Goal: Ask a question

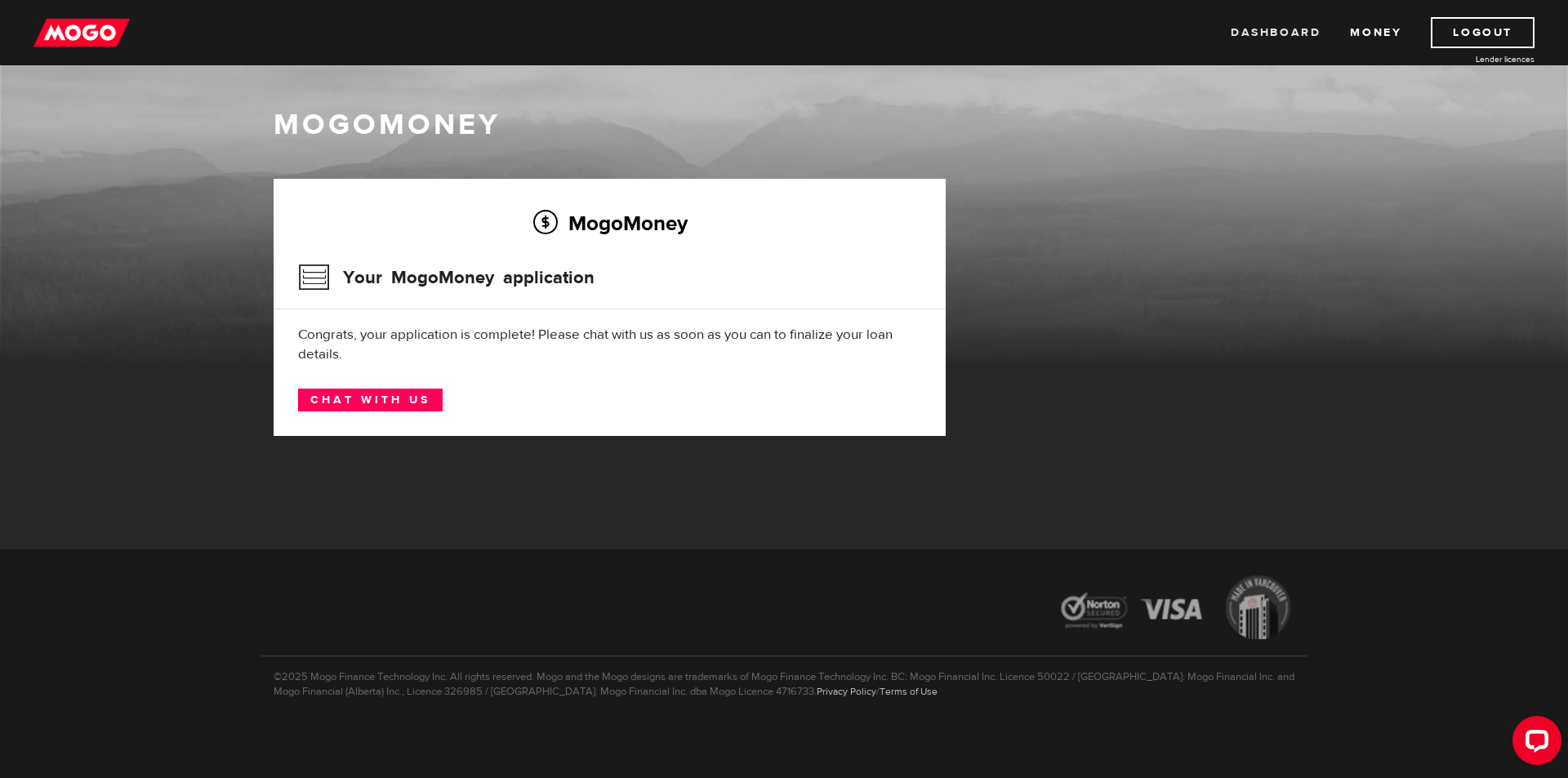
click at [1306, 37] on link "Dashboard" at bounding box center [1276, 32] width 90 height 31
click at [405, 390] on link "Chat with us" at bounding box center [370, 400] width 144 height 23
click at [1036, 169] on div "MogoMoney" at bounding box center [784, 235] width 1568 height 261
click at [112, 15] on div "Dashboard Money Logout Lender licences Dashboard Money Logout Lender licences" at bounding box center [784, 32] width 1568 height 65
click at [1286, 30] on link "Dashboard" at bounding box center [1276, 32] width 90 height 31
